Goal: Use online tool/utility: Utilize a website feature to perform a specific function

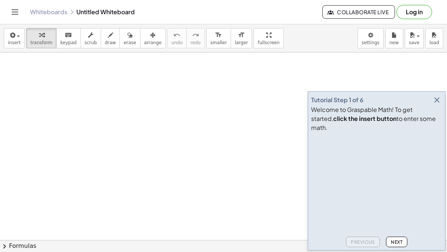
click at [435, 105] on icon "button" at bounding box center [437, 100] width 9 height 9
click at [437, 105] on icon "button" at bounding box center [437, 100] width 9 height 9
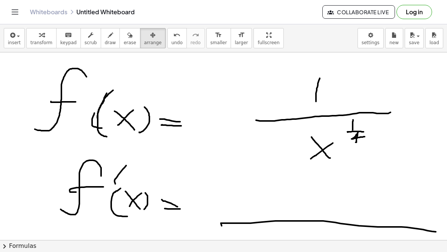
scroll to position [119, 0]
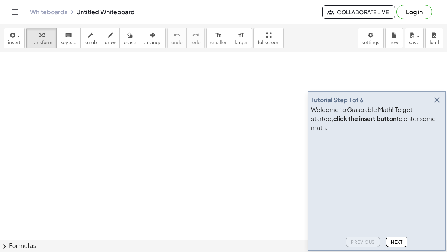
click at [441, 105] on icon "button" at bounding box center [437, 100] width 9 height 9
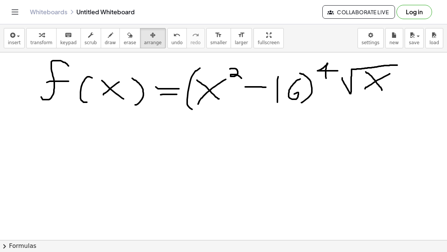
scroll to position [18, 0]
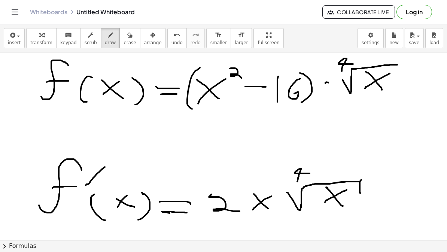
click at [159, 53] on div at bounding box center [223, 246] width 447 height 424
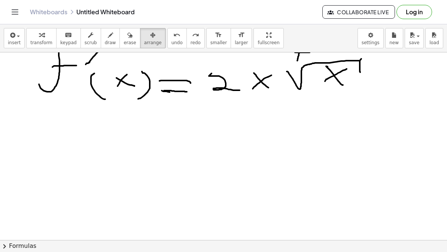
scroll to position [139, 0]
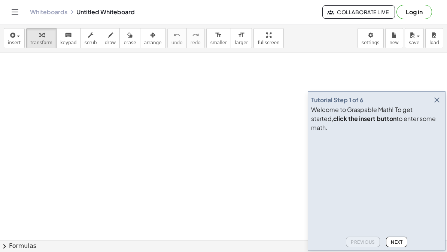
click at [441, 104] on button "button" at bounding box center [437, 100] width 10 height 10
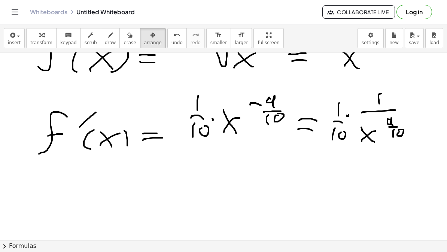
scroll to position [437, 0]
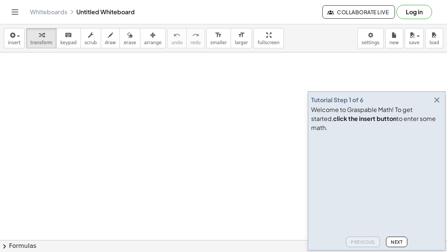
click at [442, 105] on button "button" at bounding box center [437, 100] width 10 height 10
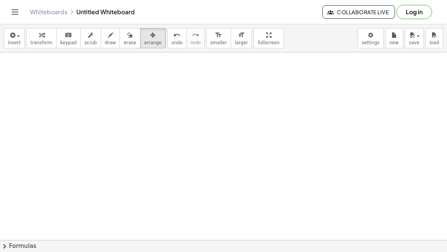
scroll to position [356, 0]
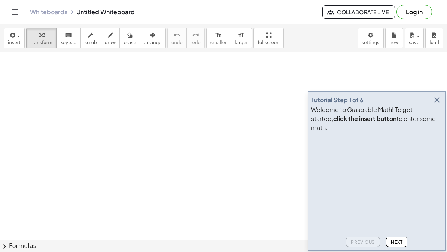
click at [438, 105] on icon "button" at bounding box center [437, 100] width 9 height 9
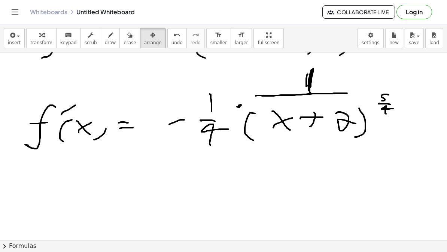
scroll to position [84, 0]
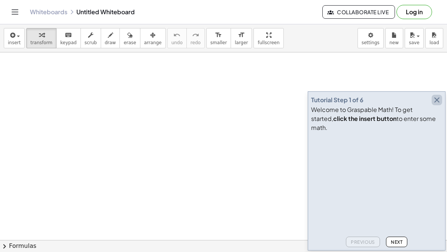
click at [442, 105] on button "button" at bounding box center [437, 100] width 10 height 10
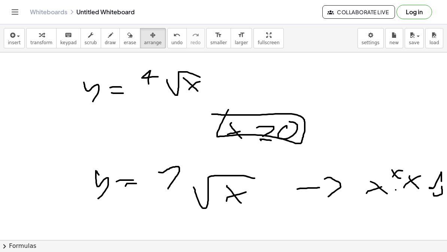
scroll to position [100, 0]
